Goal: Task Accomplishment & Management: Manage account settings

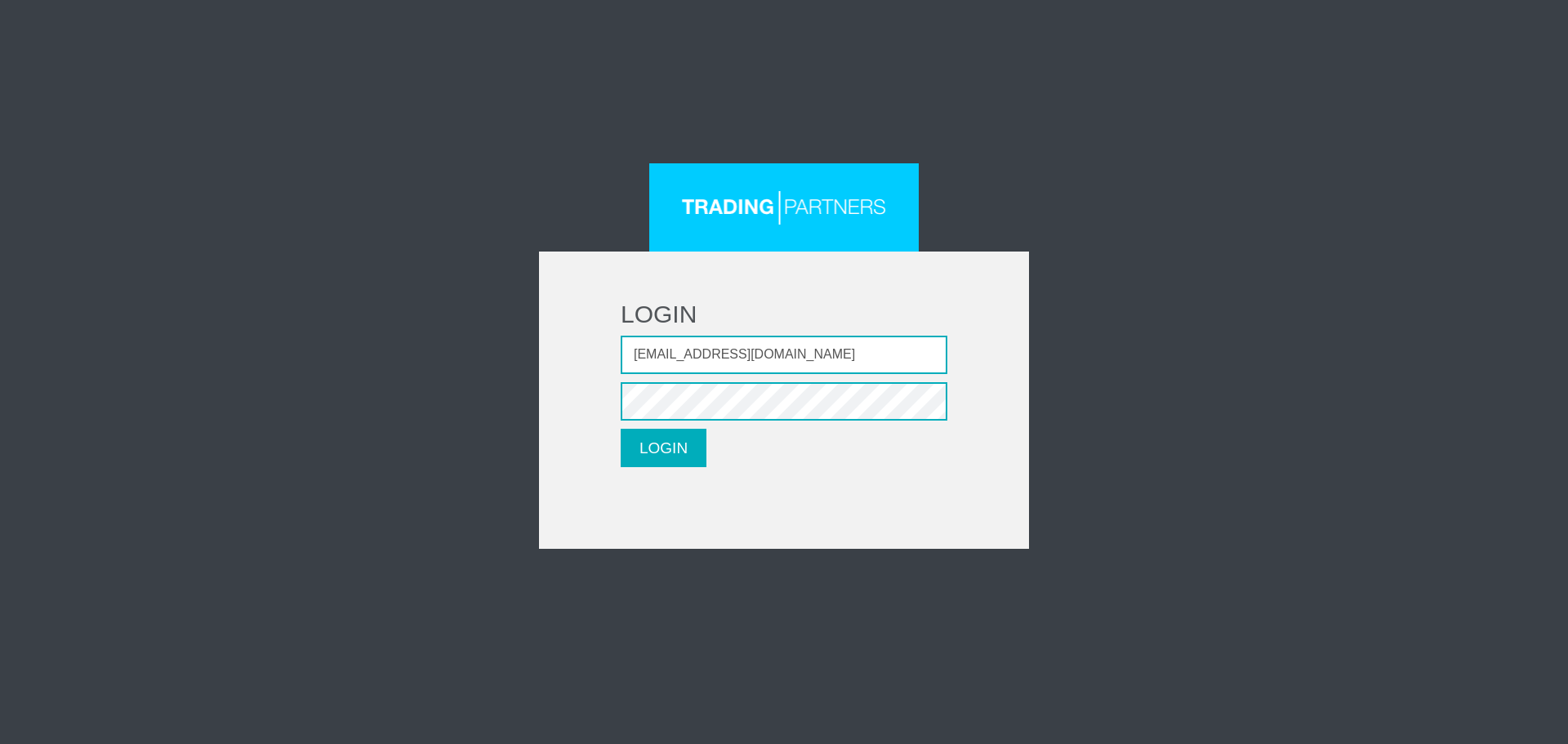
click at [651, 443] on button "LOGIN" at bounding box center [663, 448] width 86 height 38
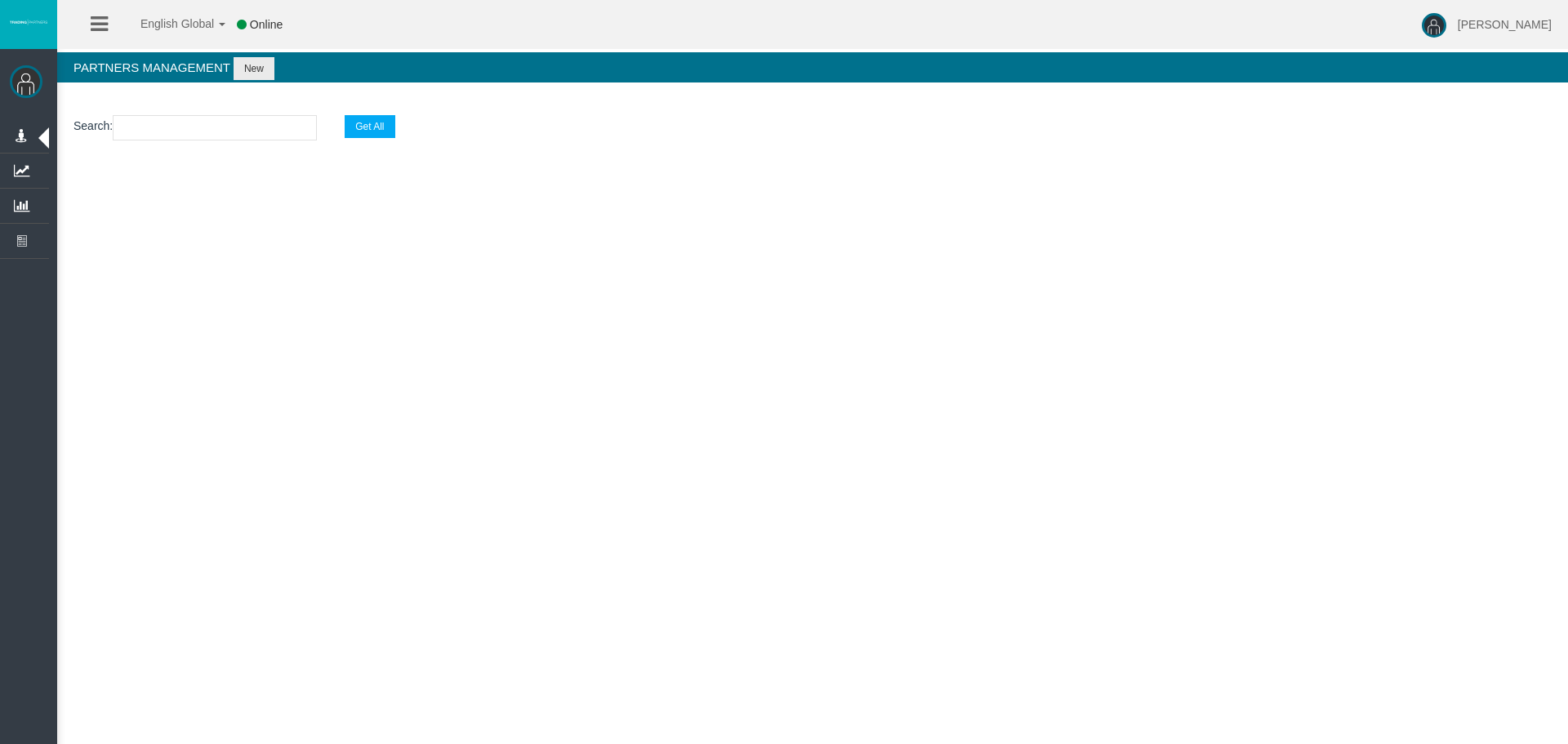
click at [207, 136] on input "text" at bounding box center [215, 128] width 204 height 25
paste input "IBhok9o"
type input "IBhok9o"
select select "25"
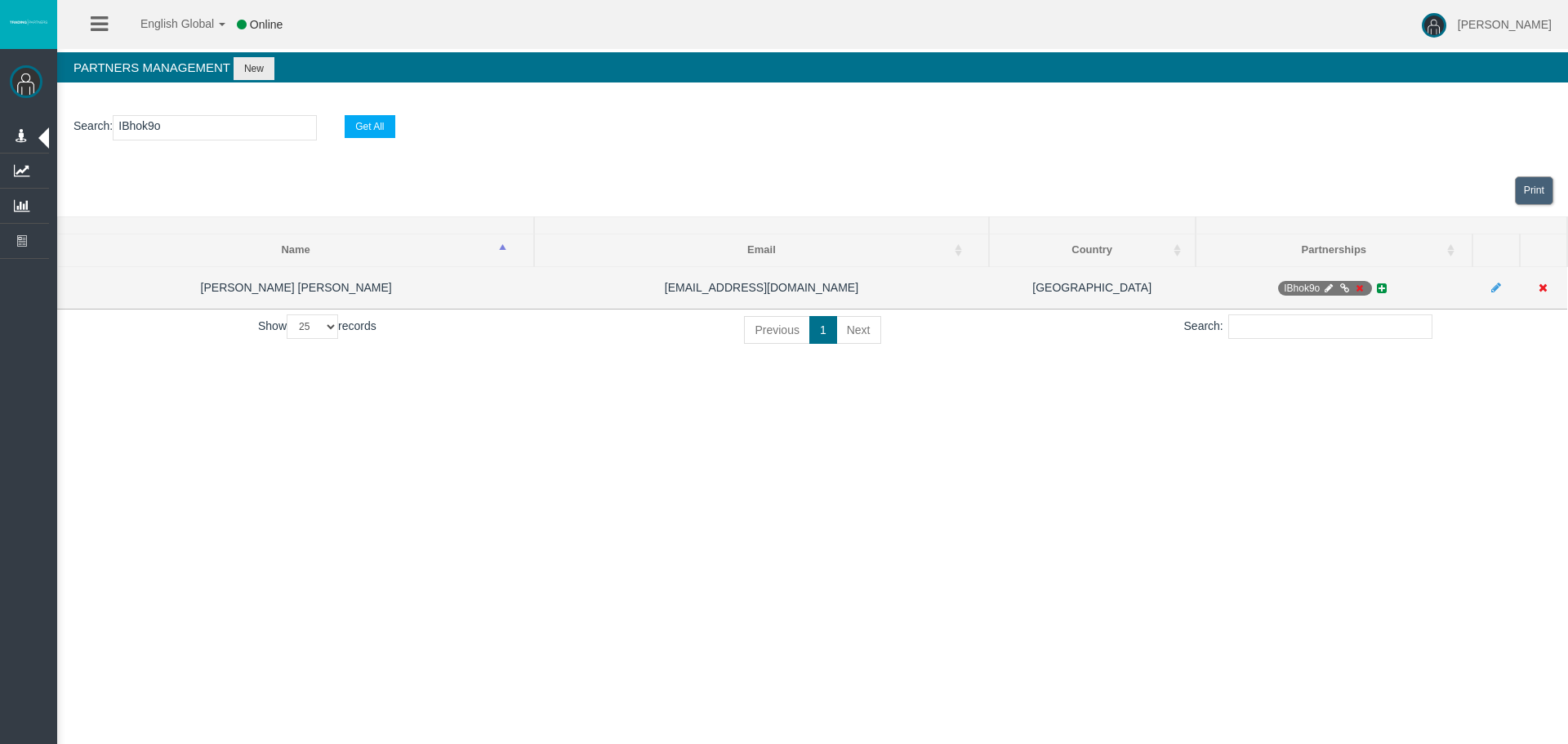
click at [1362, 287] on icon at bounding box center [1359, 289] width 12 height 10
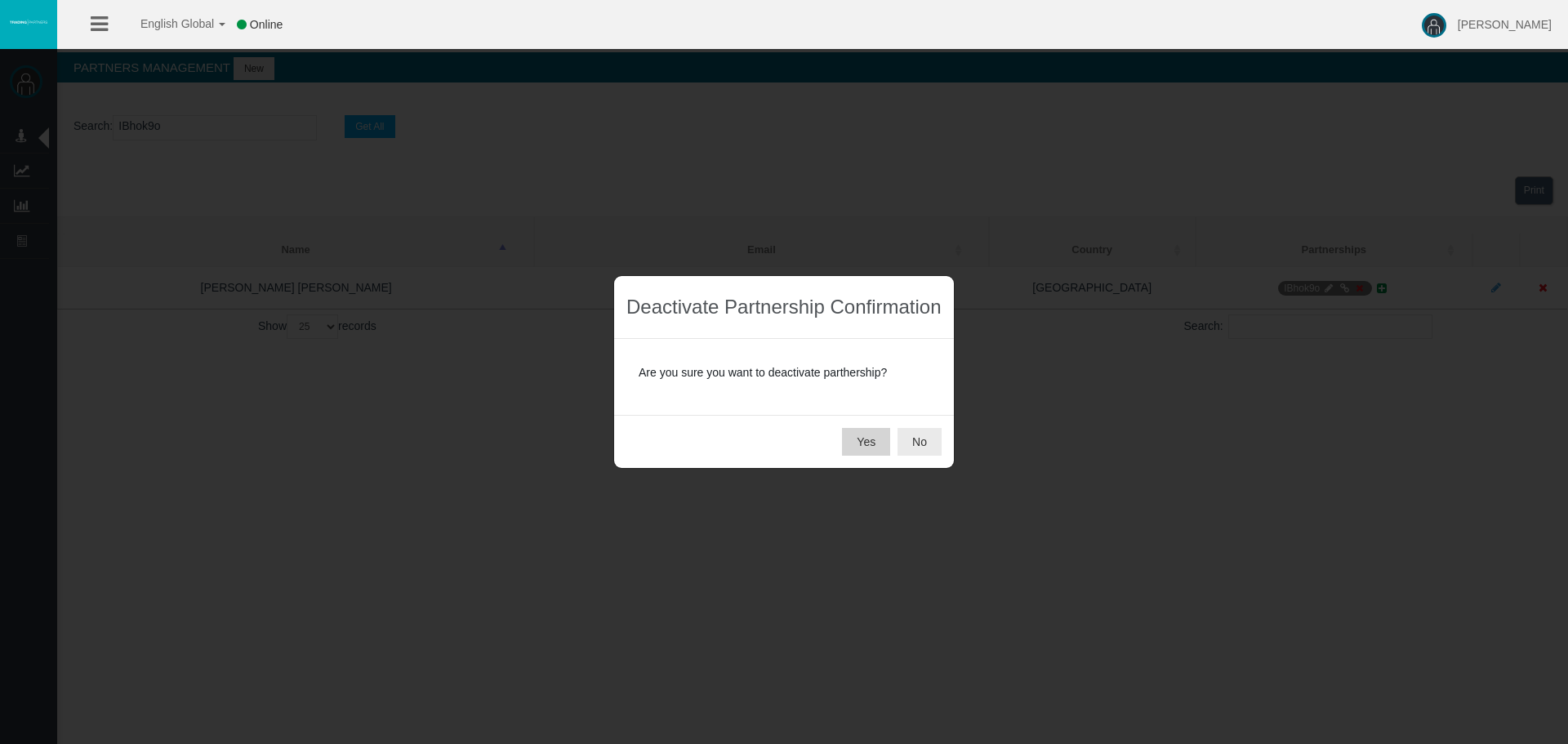
click at [868, 441] on button "Yes" at bounding box center [866, 442] width 48 height 28
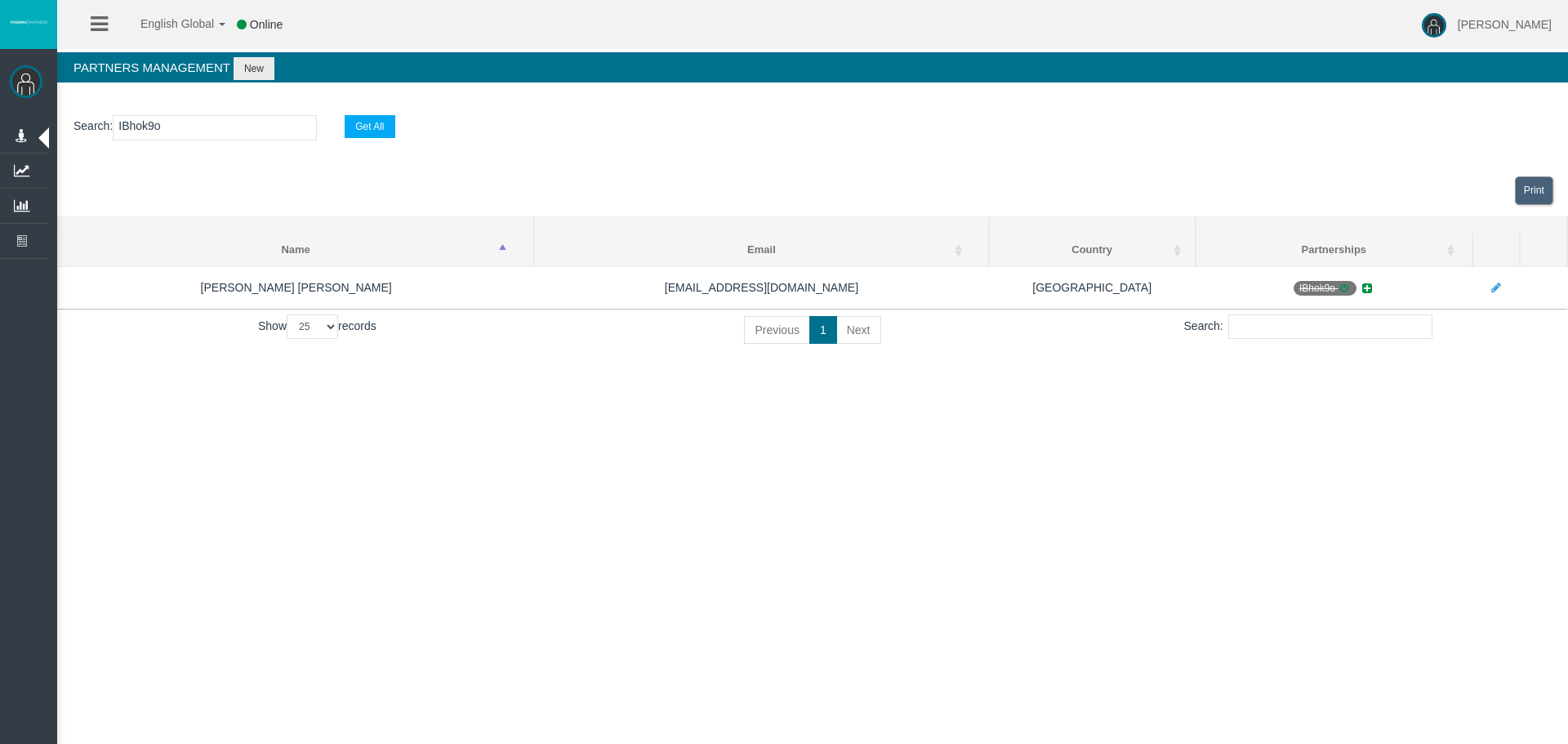
click at [183, 139] on input "IBhok9o" at bounding box center [215, 128] width 204 height 25
click at [184, 137] on input "IBhok9o" at bounding box center [215, 128] width 204 height 25
paste input "90wel"
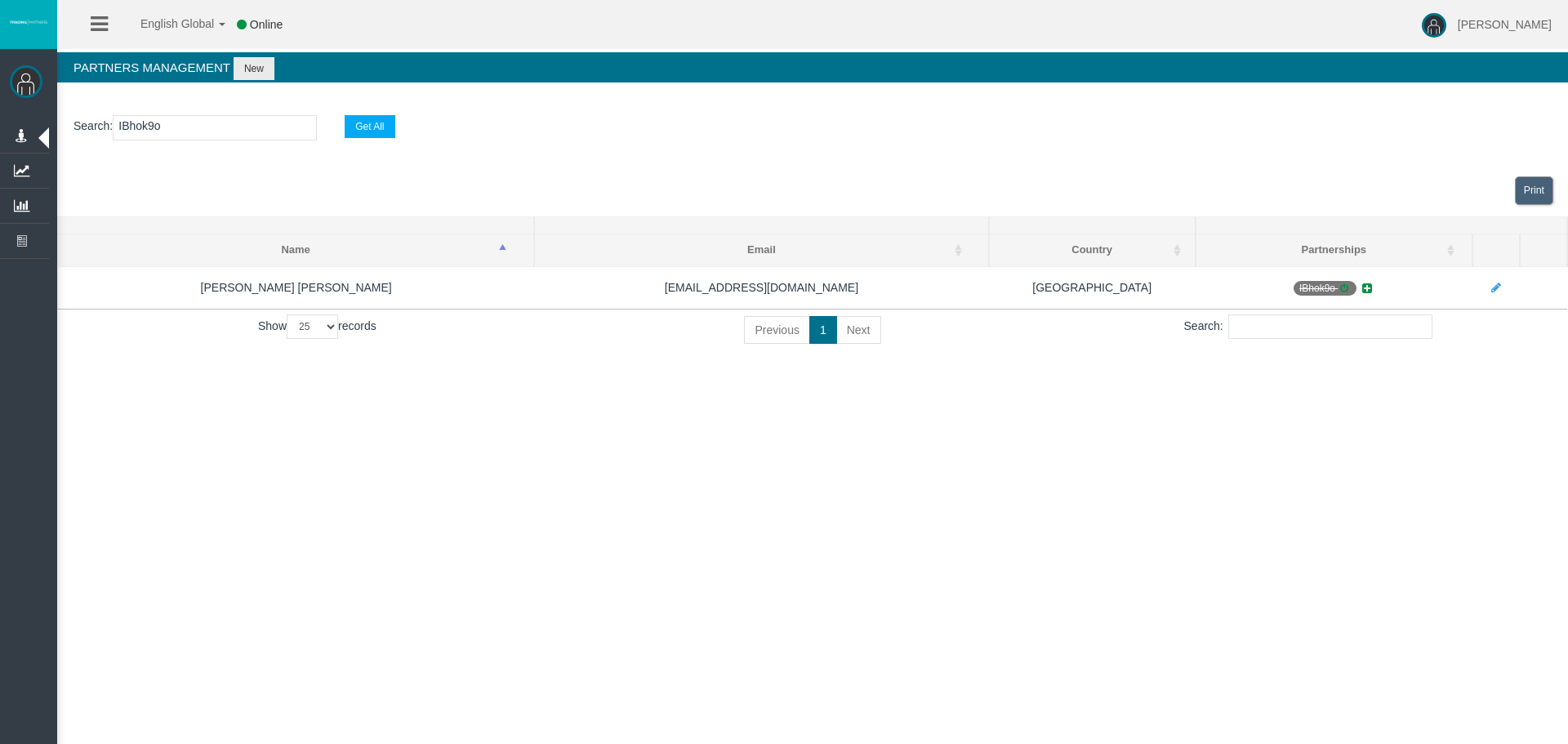
type input "IB90wel"
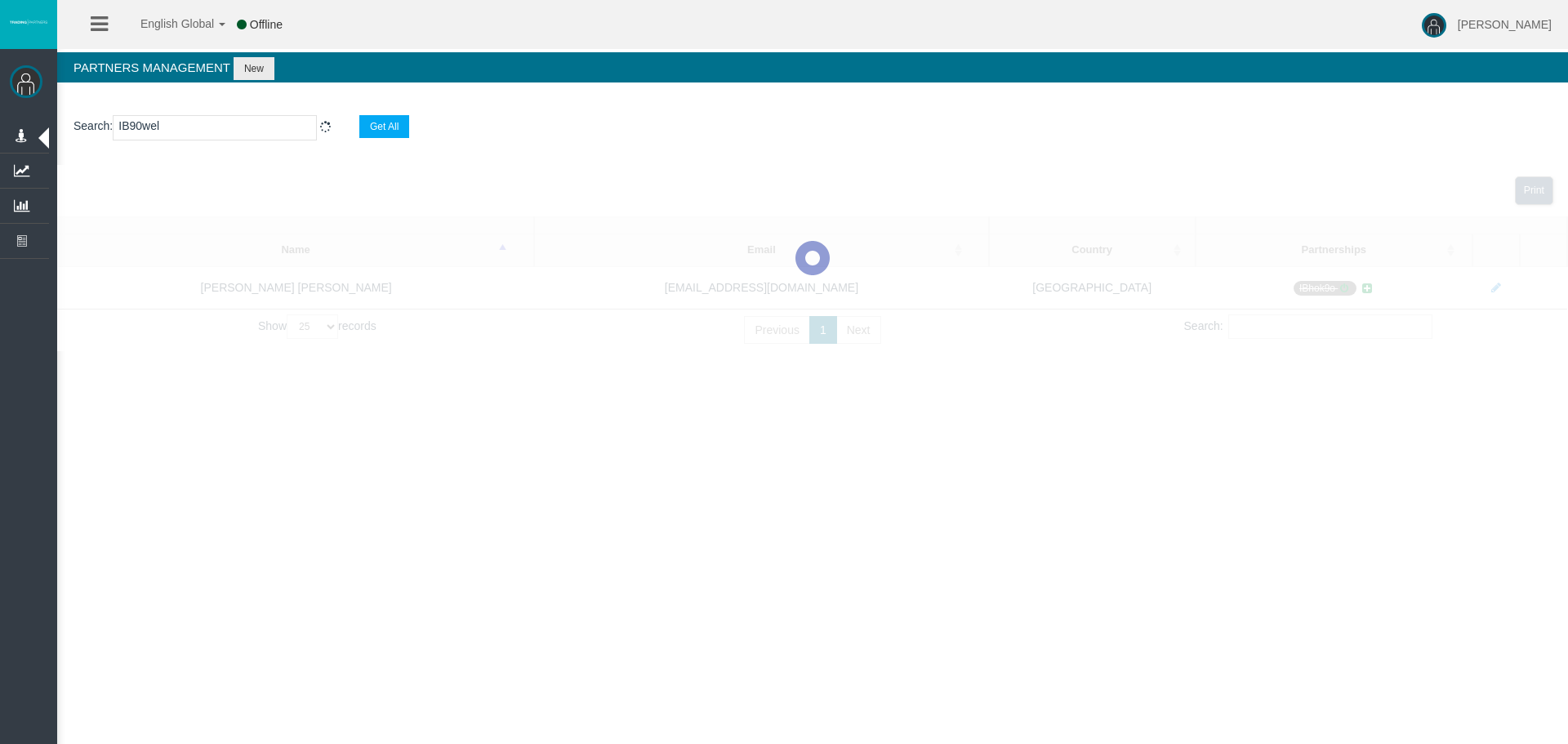
select select "25"
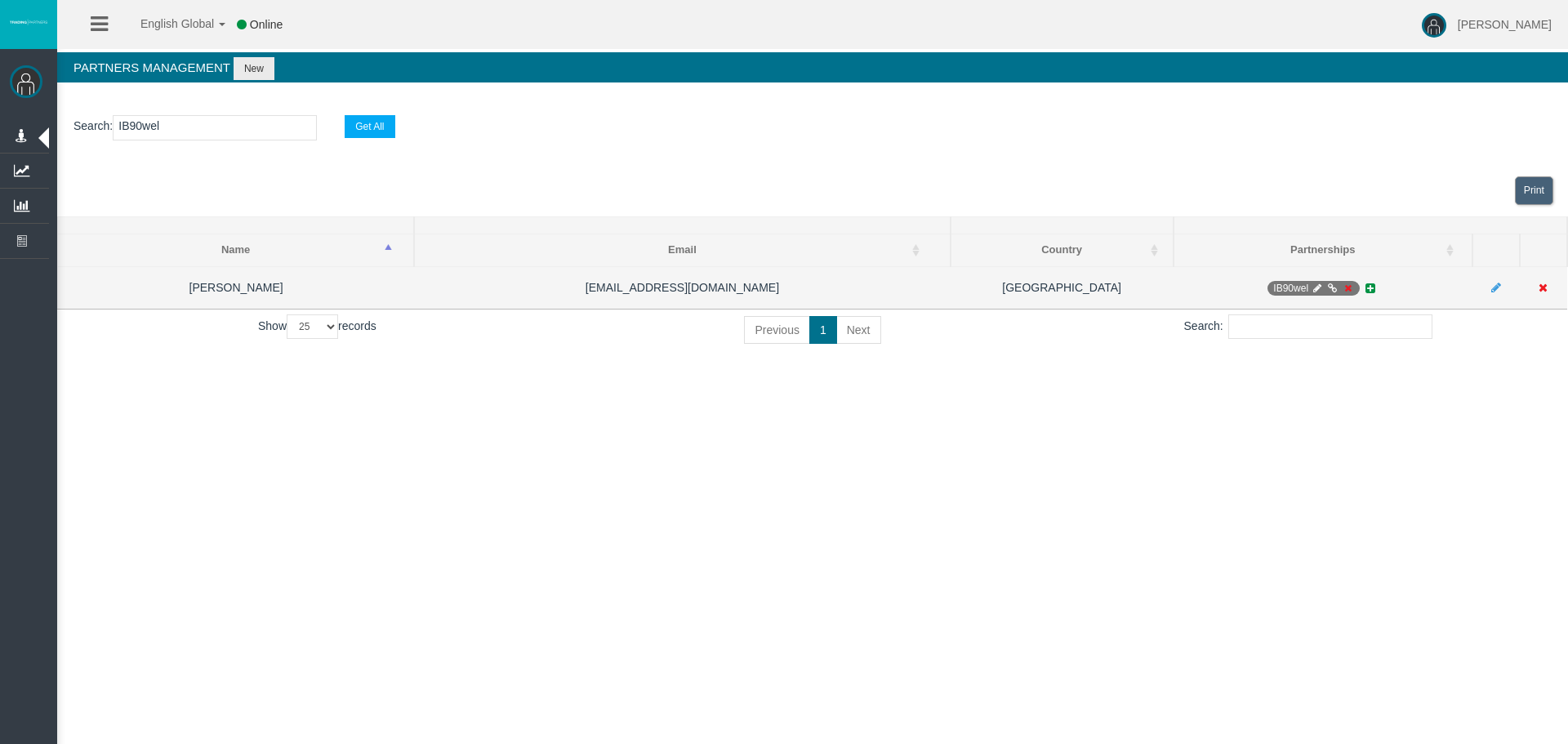
click at [1352, 288] on icon at bounding box center [1348, 289] width 12 height 10
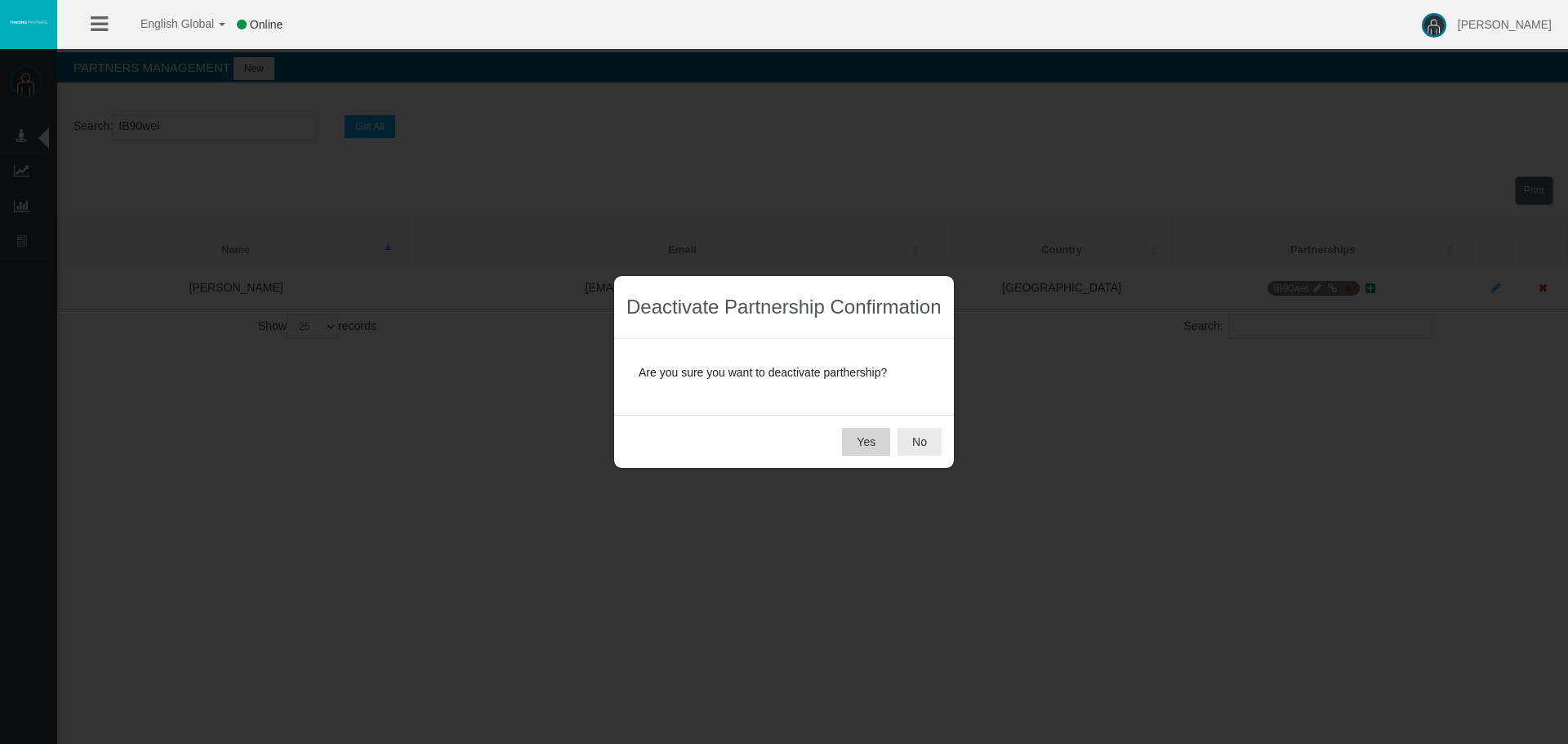
click at [856, 442] on button "Yes" at bounding box center [866, 442] width 48 height 28
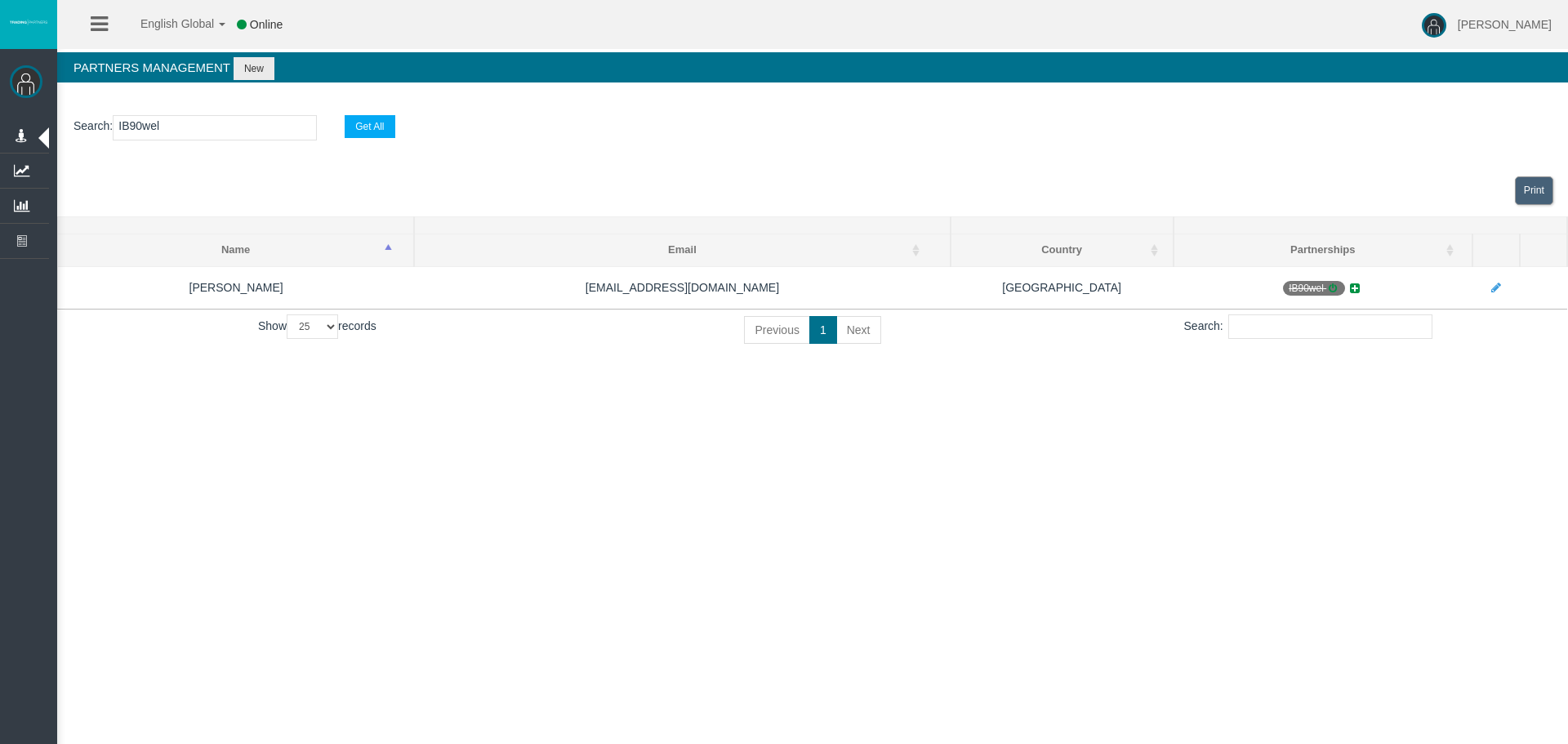
click at [166, 130] on input "IB90wel" at bounding box center [215, 128] width 204 height 25
paste input "6z46c"
type input "IB6z46c"
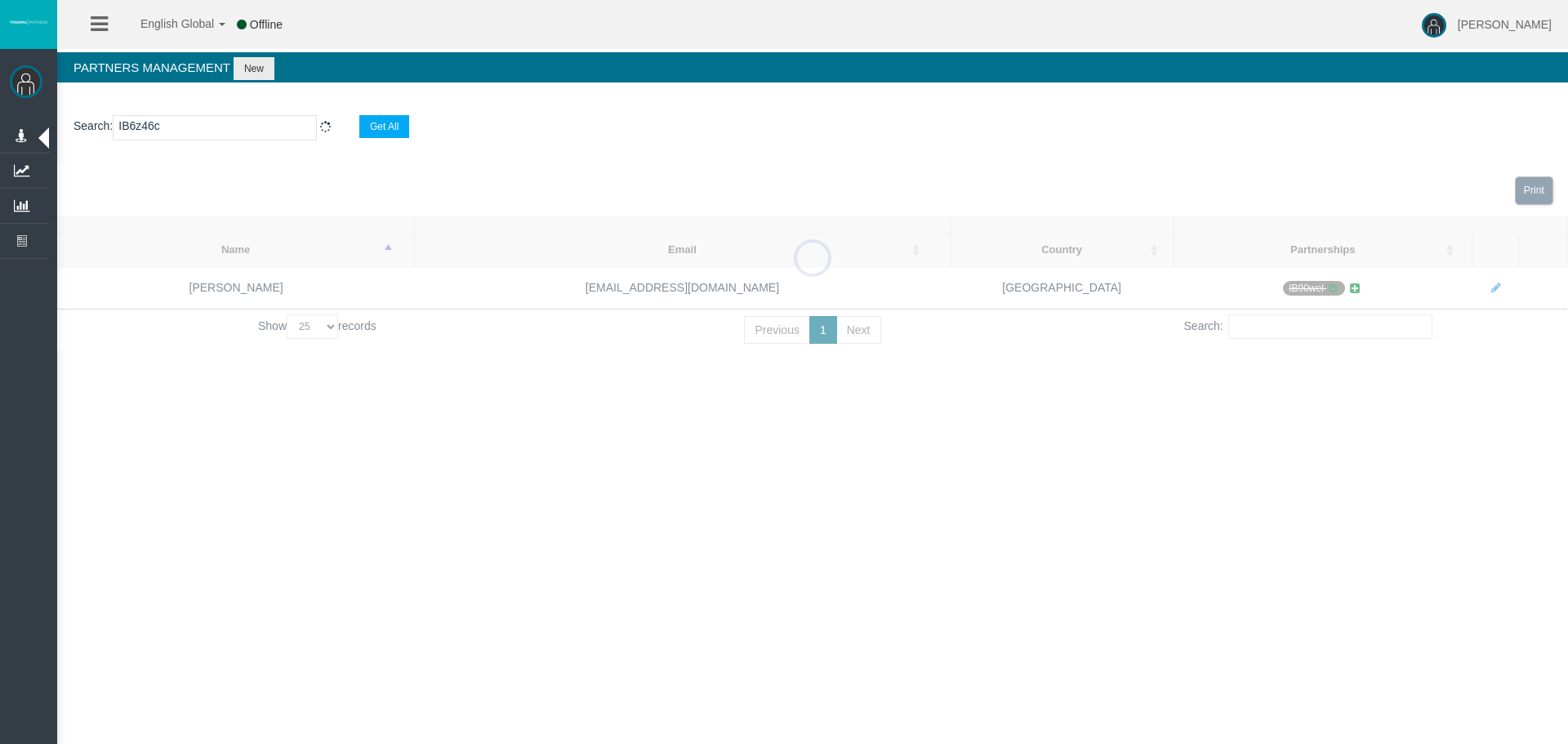
select select "25"
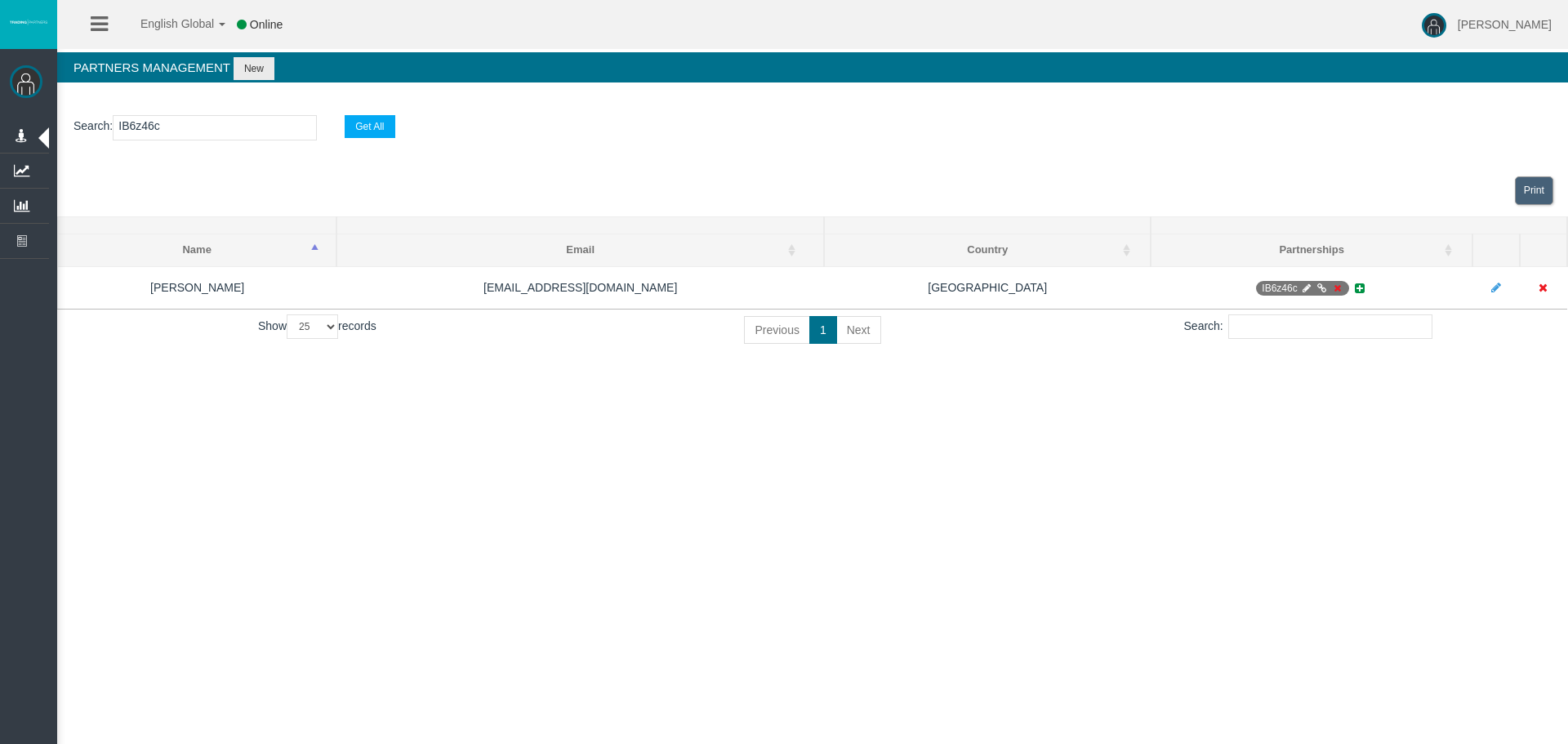
click at [182, 127] on input "IB6z46c" at bounding box center [215, 128] width 204 height 25
paste input "0wj9k"
type input "IB0wj9k"
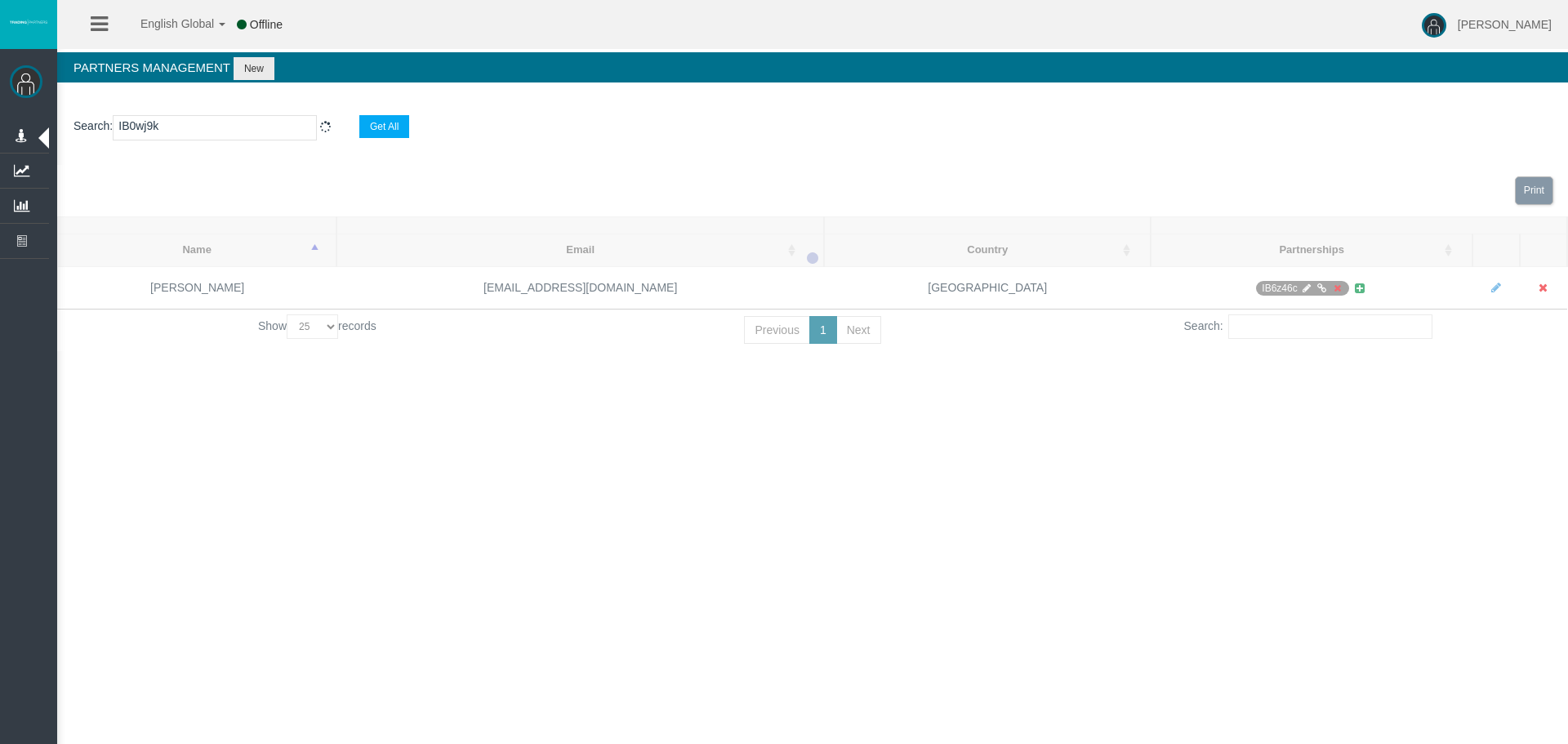
select select "25"
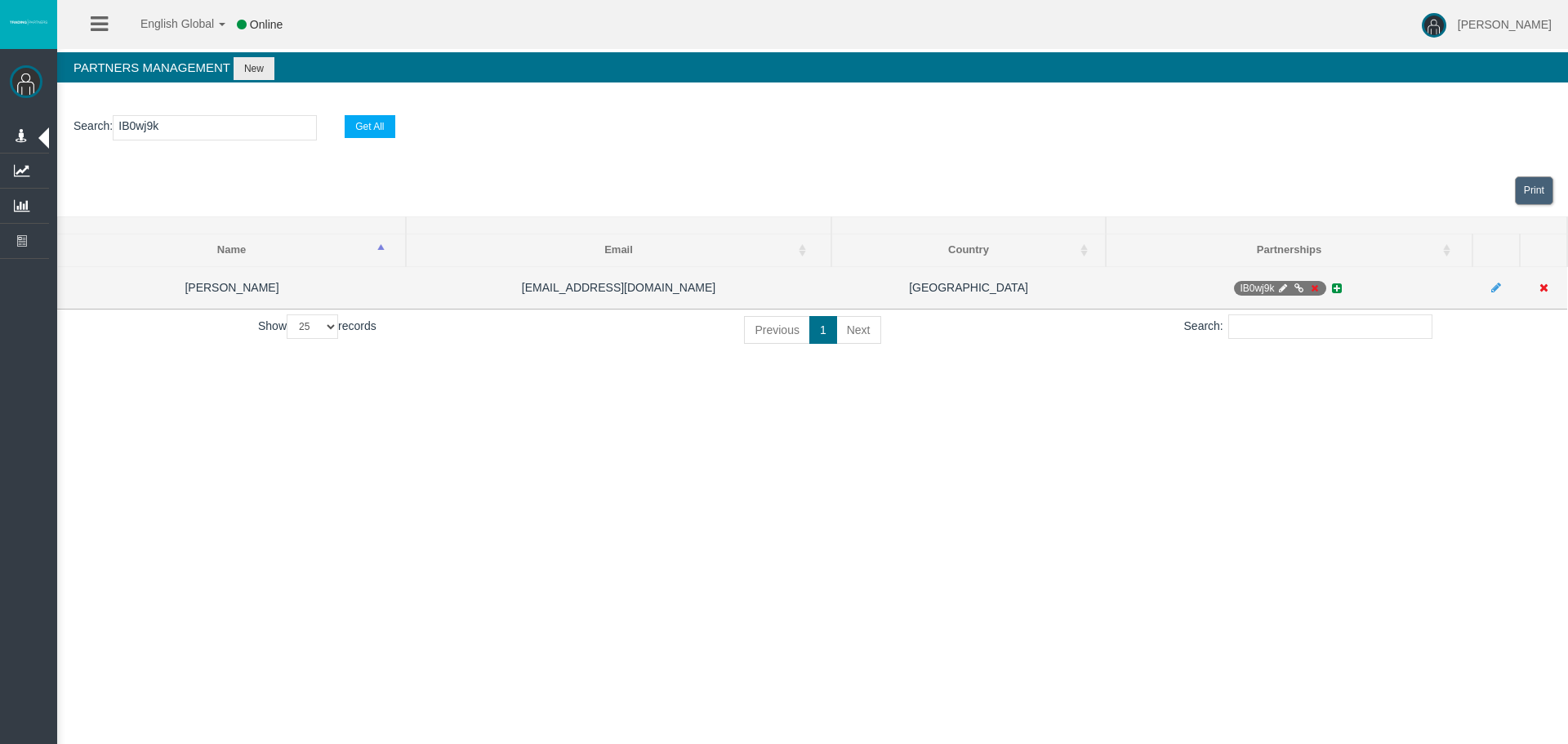
click at [1314, 285] on icon at bounding box center [1313, 289] width 12 height 10
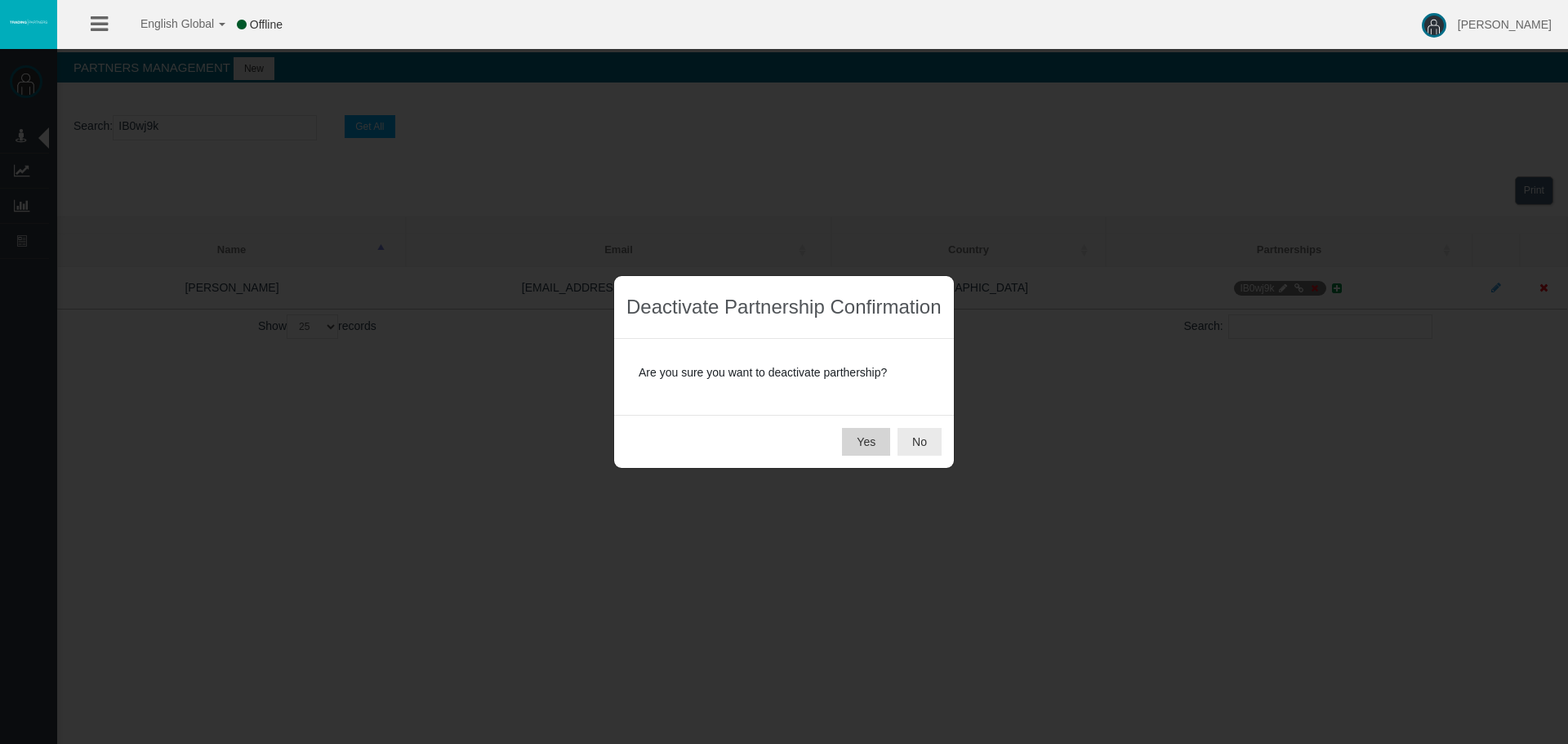
click at [873, 436] on button "Yes" at bounding box center [866, 442] width 48 height 28
